Goal: Complete application form

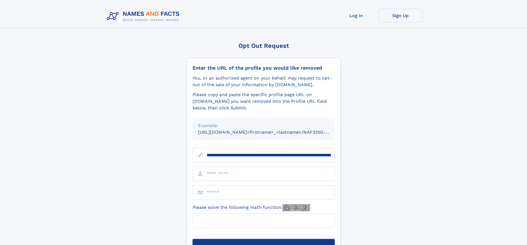
scroll to position [0, 63]
type input "**********"
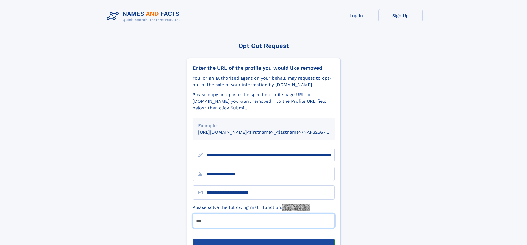
type input "***"
click at [263, 239] on button "Submit Opt Out Request" at bounding box center [264, 248] width 142 height 18
